Goal: Transaction & Acquisition: Purchase product/service

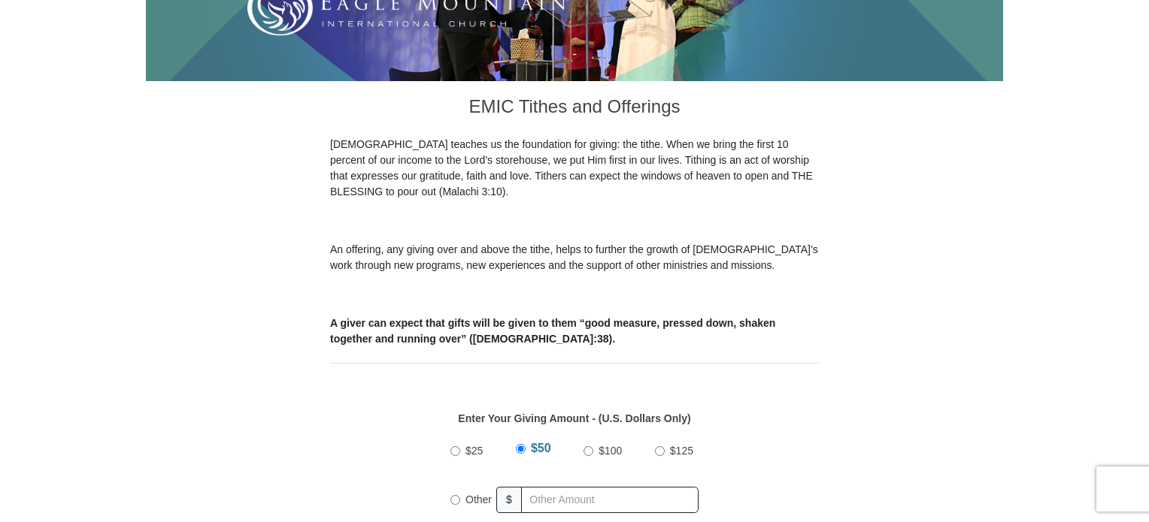
scroll to position [406, 0]
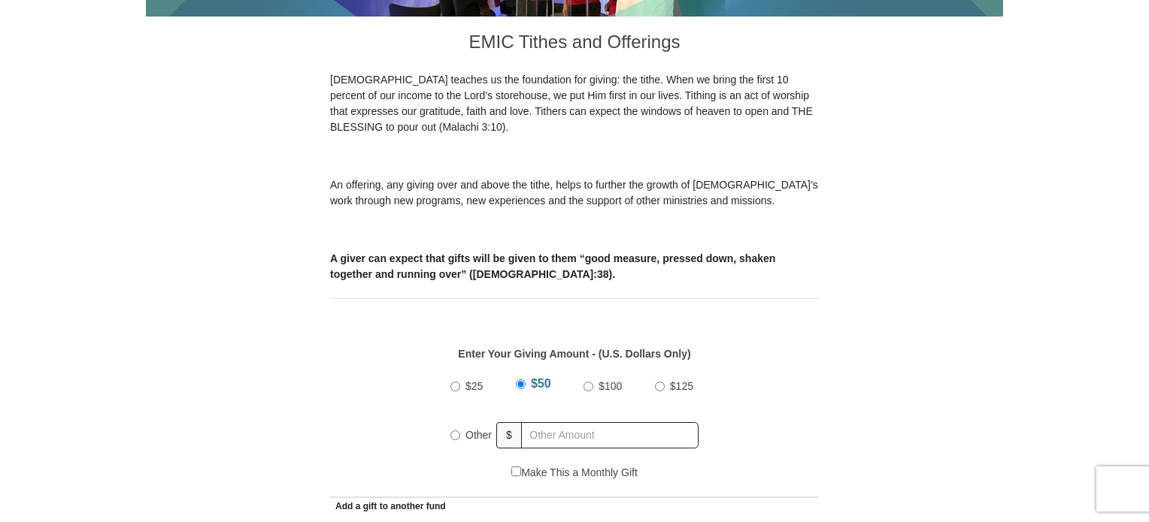
click at [453, 431] on input "Other" at bounding box center [455, 436] width 10 height 10
radio input "true"
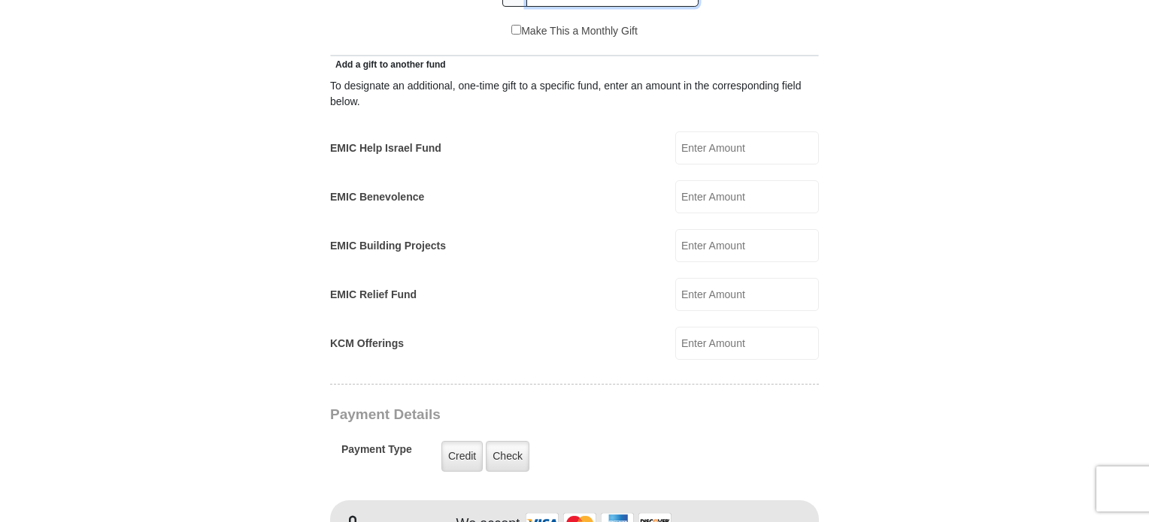
scroll to position [851, 0]
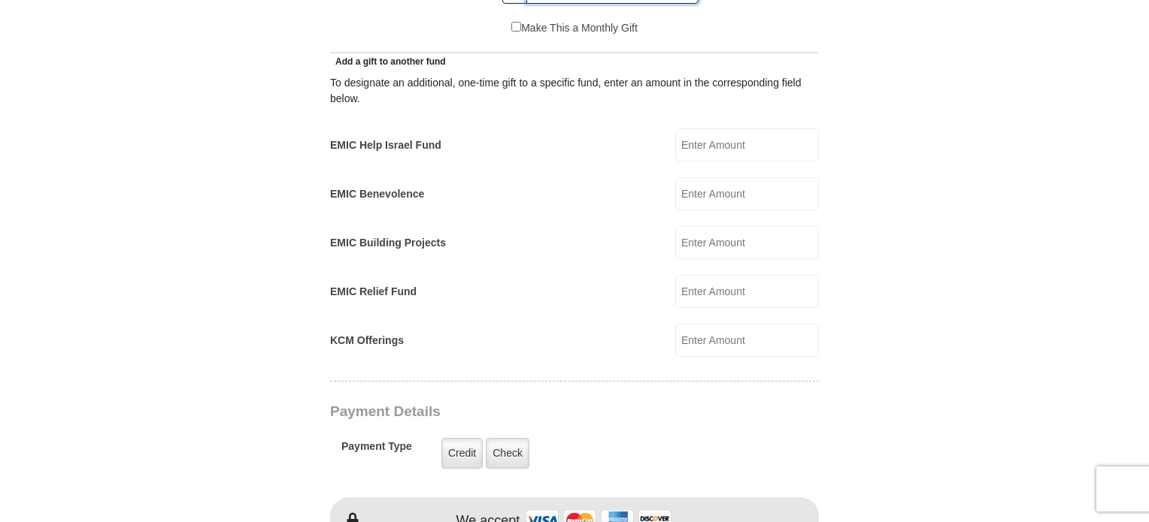
type input "325.00"
click at [728, 129] on input "EMIC Help Israel Fund" at bounding box center [747, 145] width 144 height 33
type input "75.00"
click at [970, 179] on form "[GEOGRAPHIC_DATA][DEMOGRAPHIC_DATA] Online Giving Because of gifts like yours, …" at bounding box center [574, 320] width 857 height 2223
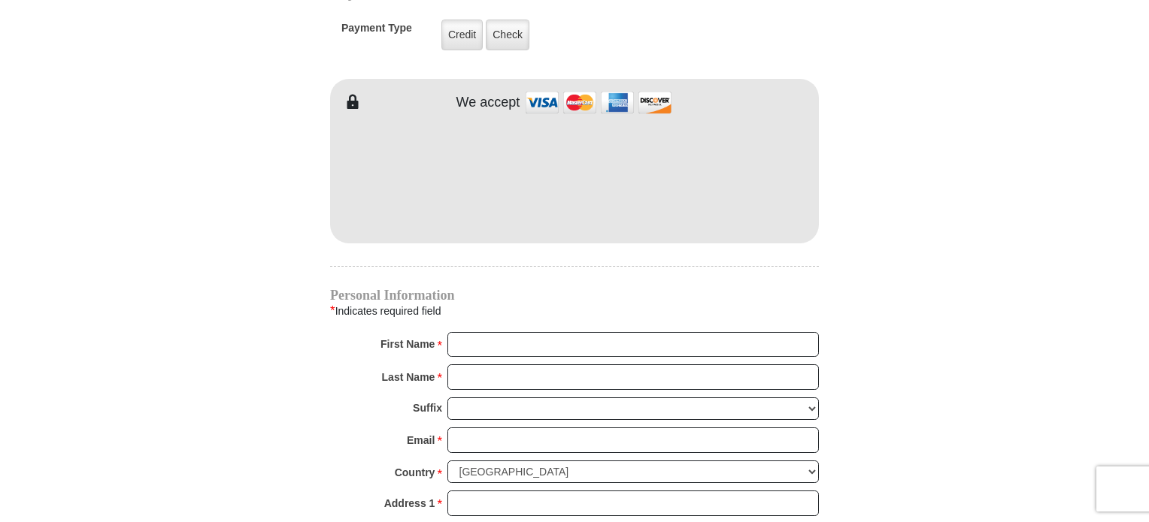
scroll to position [1264, 0]
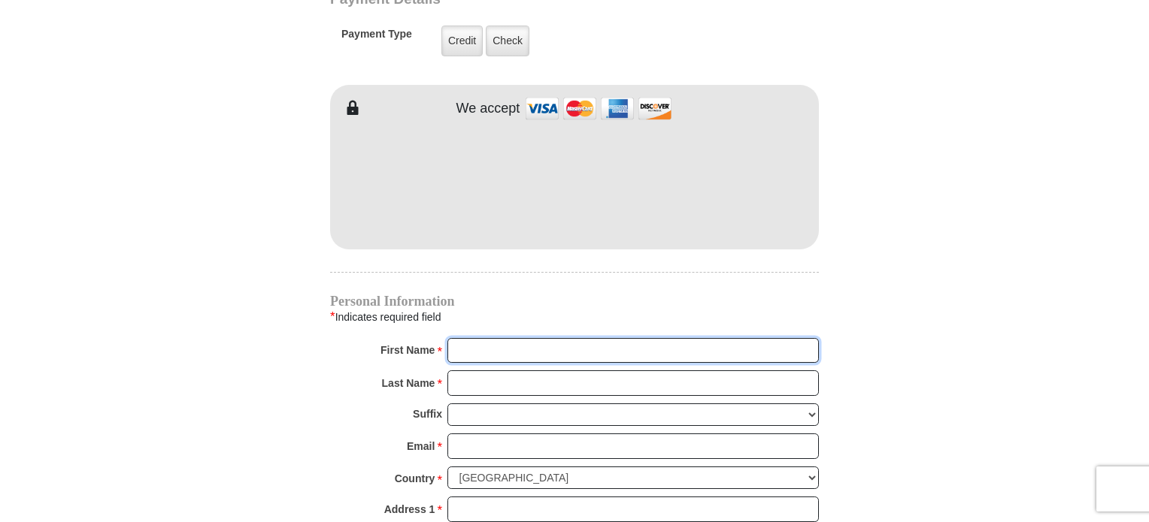
click at [474, 338] on input "First Name *" at bounding box center [632, 351] width 371 height 26
type input "Pamela"
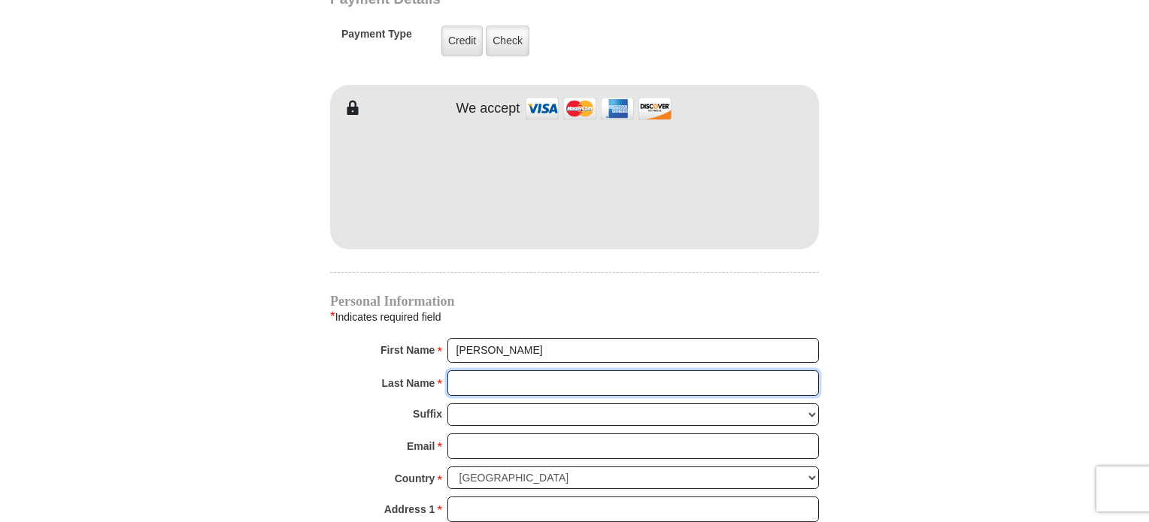
click at [526, 371] on input "Last Name *" at bounding box center [632, 384] width 371 height 26
type input "McNeilly"
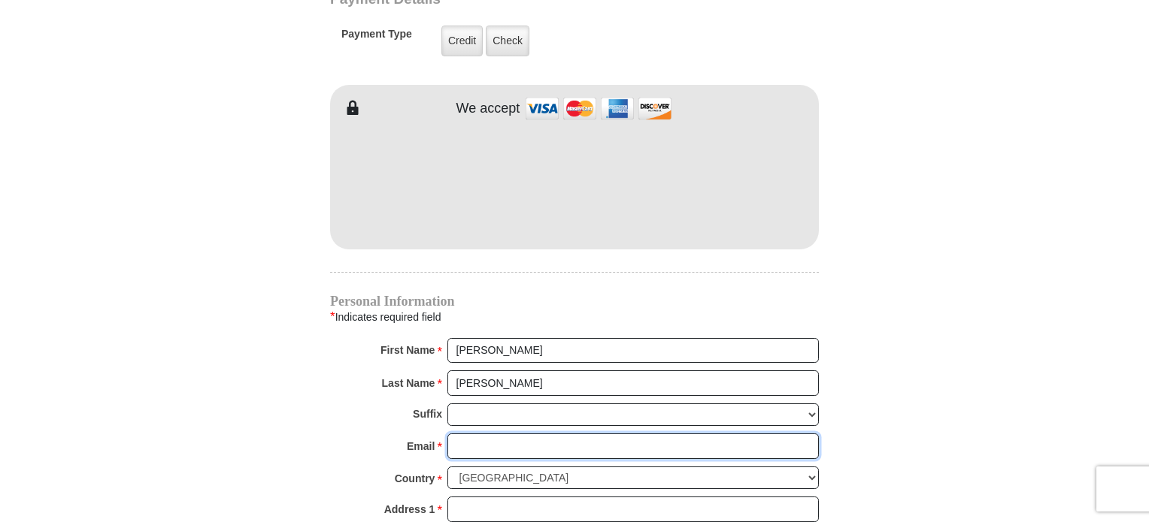
click at [527, 434] on input "Email *" at bounding box center [632, 447] width 371 height 26
type input "pamelamcneilly@yahoo.com"
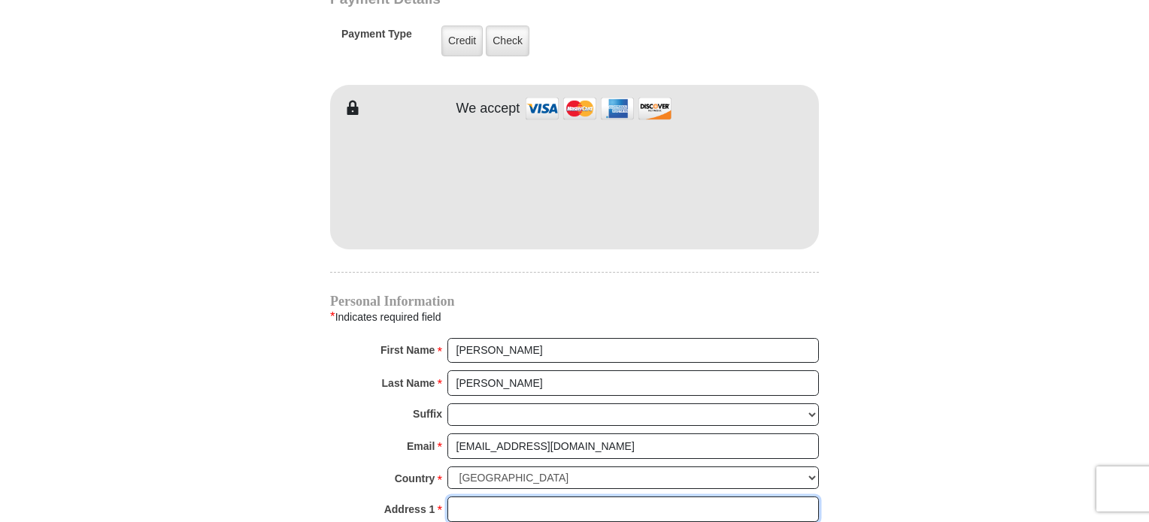
type input "8967 THOMAS LN"
type input "WOODBURY"
select select "MN"
type input "551257603"
type input "6513230396"
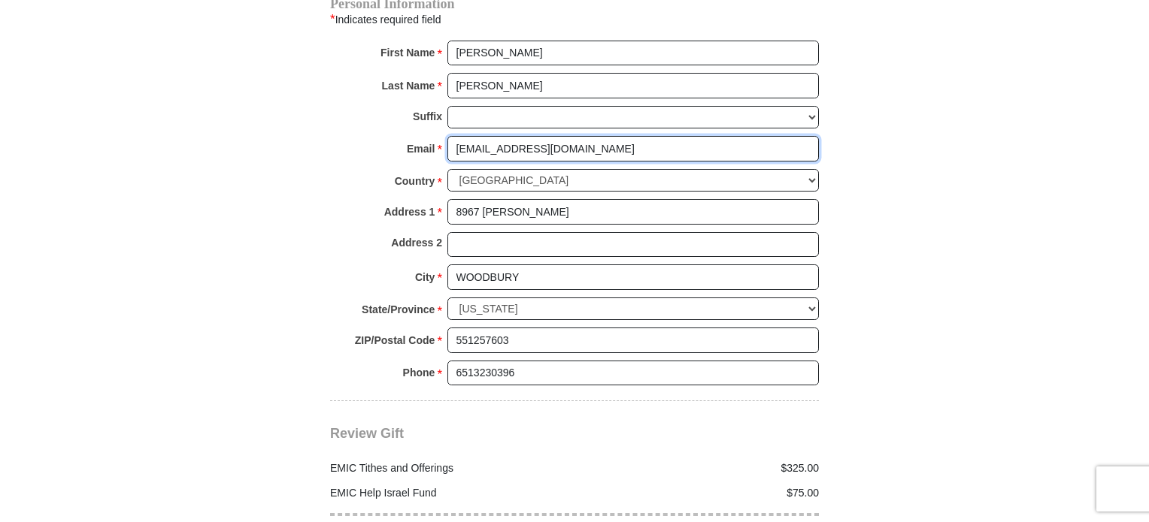
scroll to position [1570, 0]
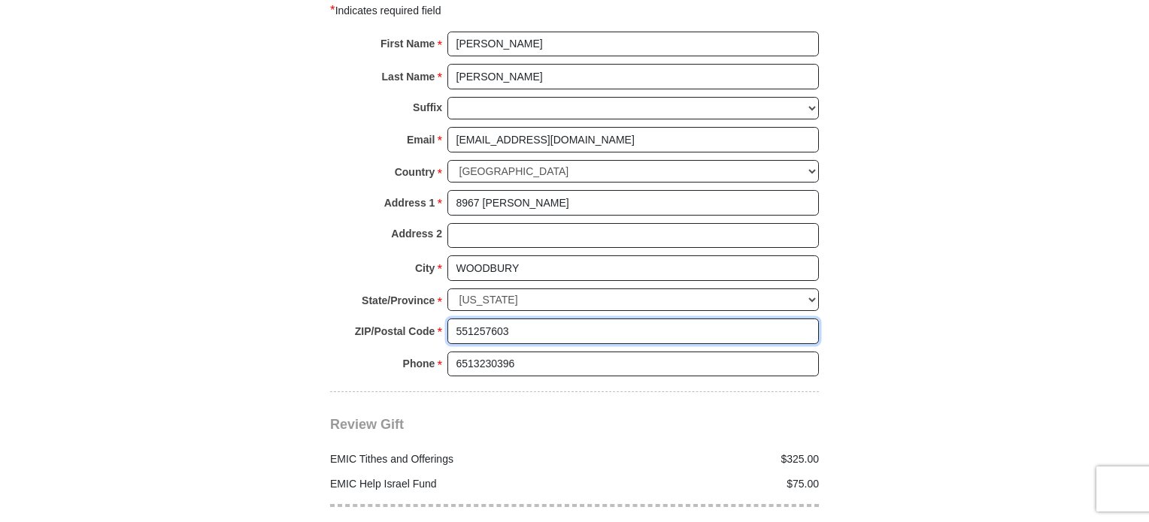
click at [528, 319] on input "551257603" at bounding box center [632, 332] width 371 height 26
type input "55125"
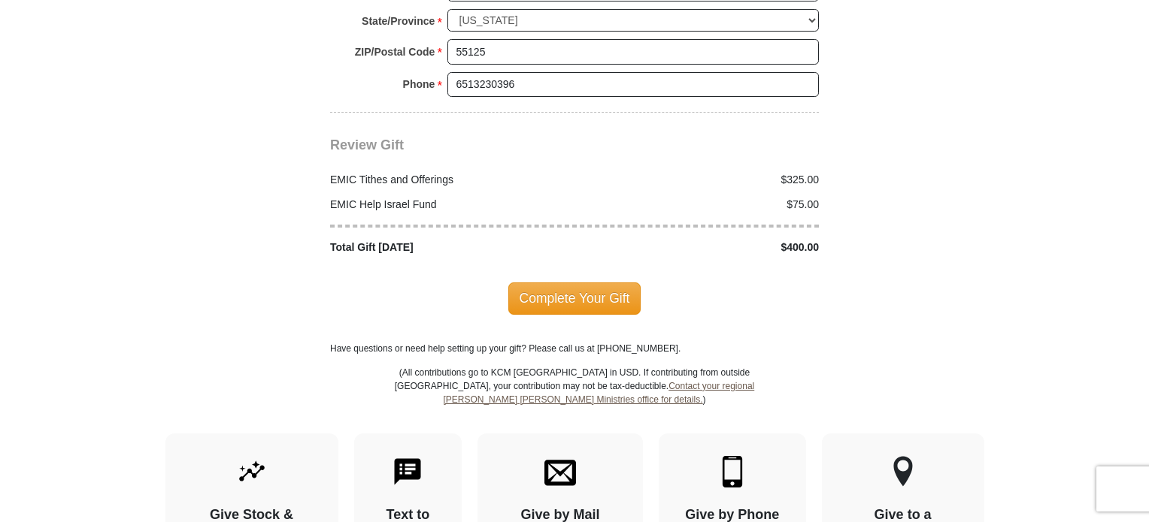
scroll to position [1856, 0]
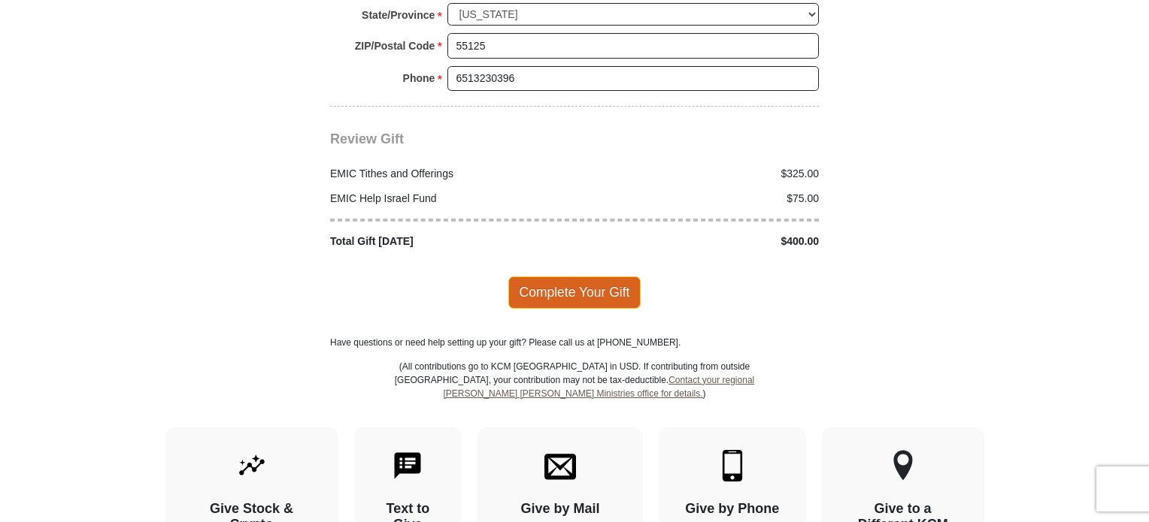
click at [592, 277] on span "Complete Your Gift" at bounding box center [574, 293] width 133 height 32
